Goal: Information Seeking & Learning: Learn about a topic

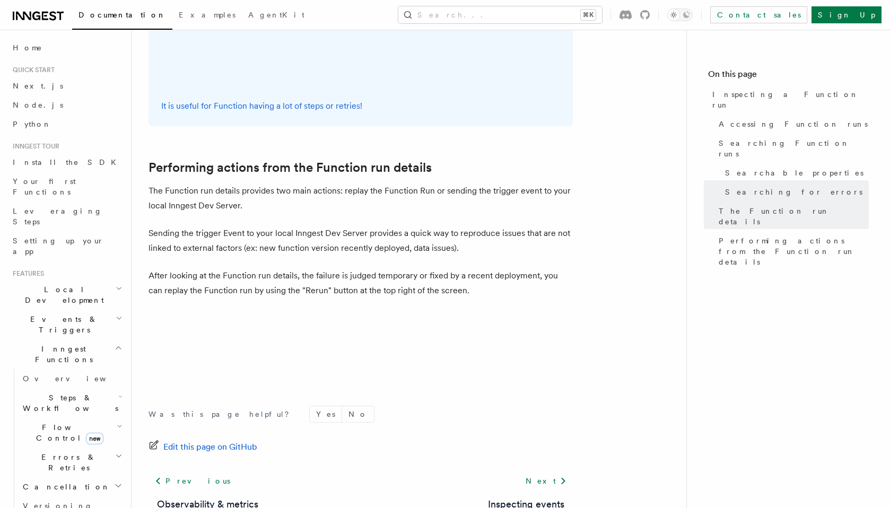
scroll to position [2706, 0]
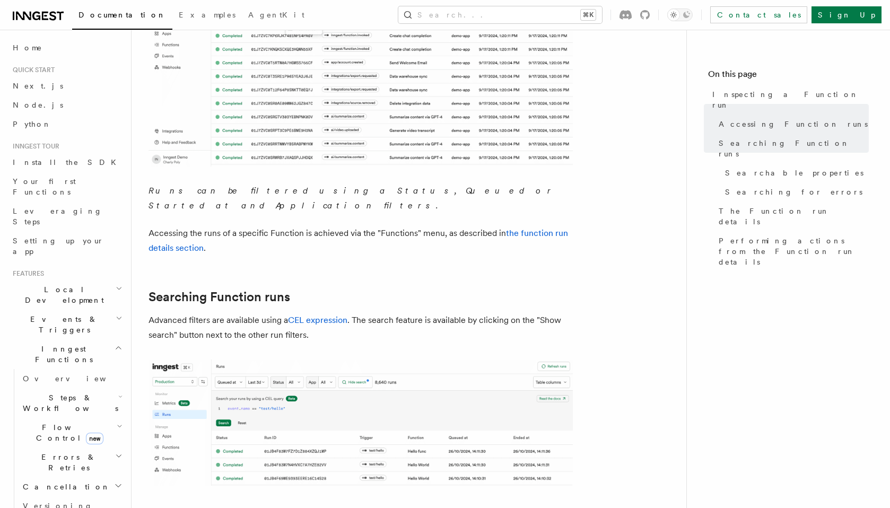
scroll to position [367, 0]
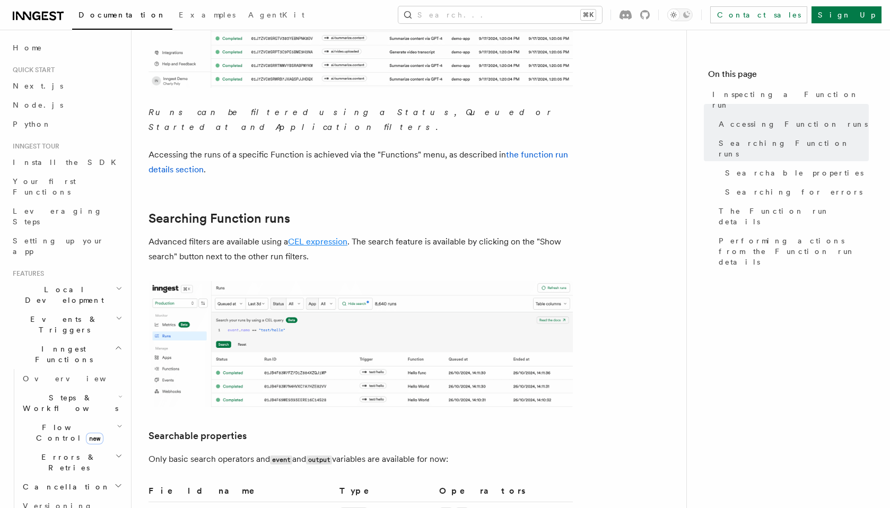
click at [329, 236] on link "CEL expression" at bounding box center [317, 241] width 59 height 10
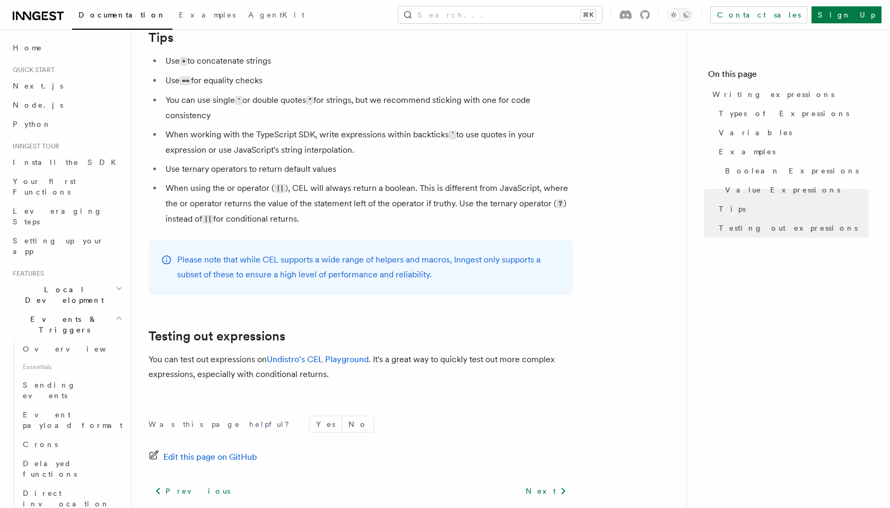
scroll to position [1167, 0]
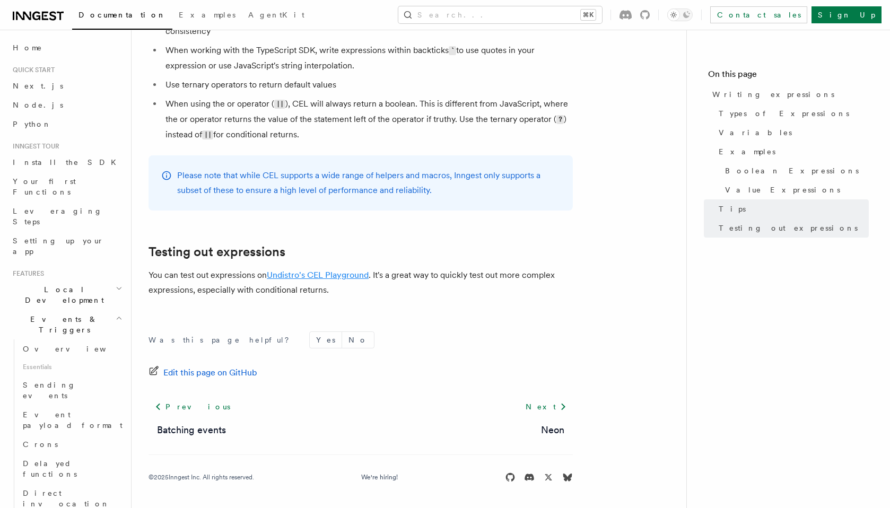
click at [323, 274] on link "Undistro's CEL Playground" at bounding box center [318, 275] width 102 height 10
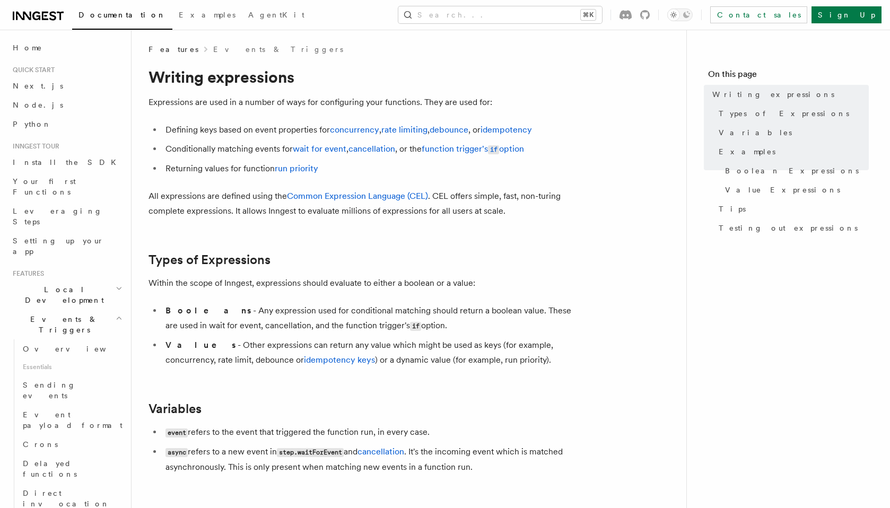
scroll to position [0, 0]
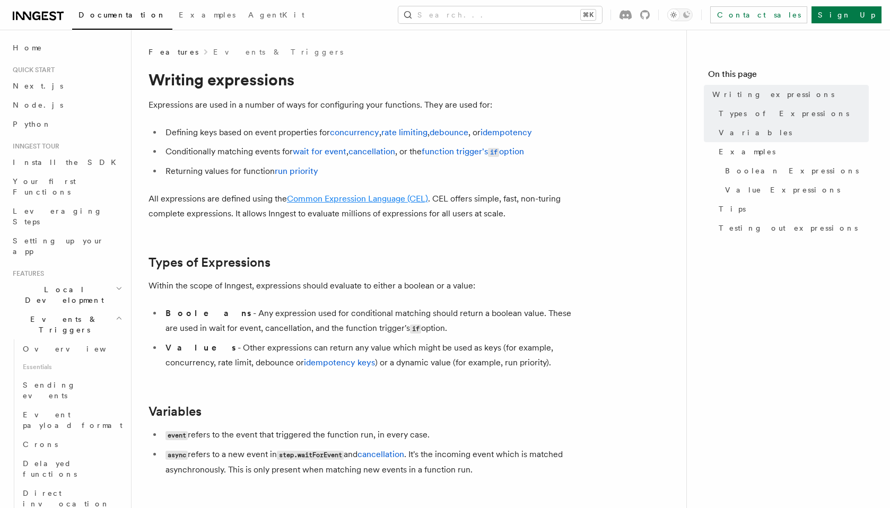
click at [355, 199] on link "Common Expression Language (CEL)" at bounding box center [357, 199] width 141 height 10
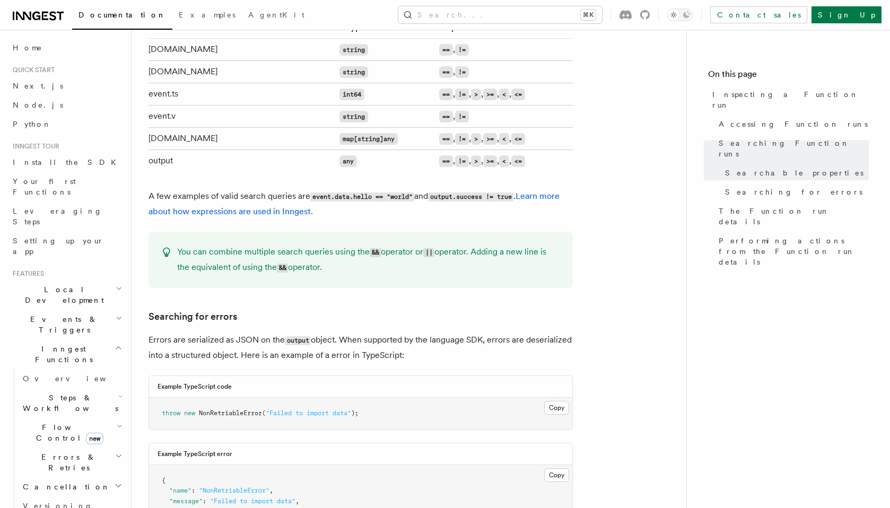
scroll to position [873, 0]
